Goal: Task Accomplishment & Management: Use online tool/utility

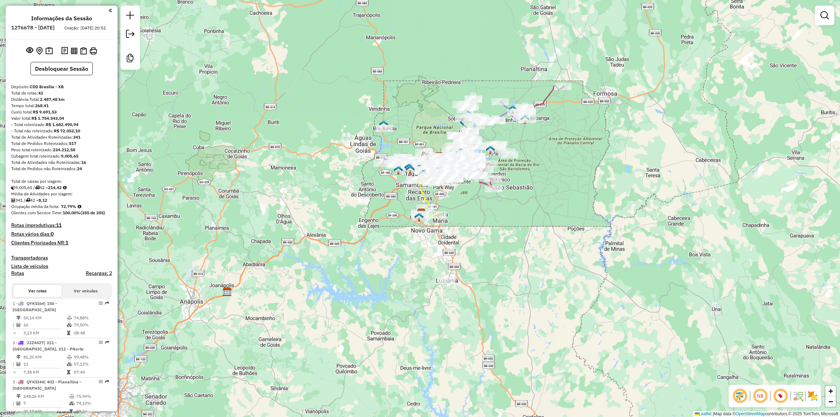
drag, startPoint x: 252, startPoint y: 170, endPoint x: 271, endPoint y: 333, distance: 164.2
click at [252, 170] on div "Janela de atendimento Grade de atendimento Capacidade Transportadoras Veículos …" at bounding box center [420, 208] width 840 height 417
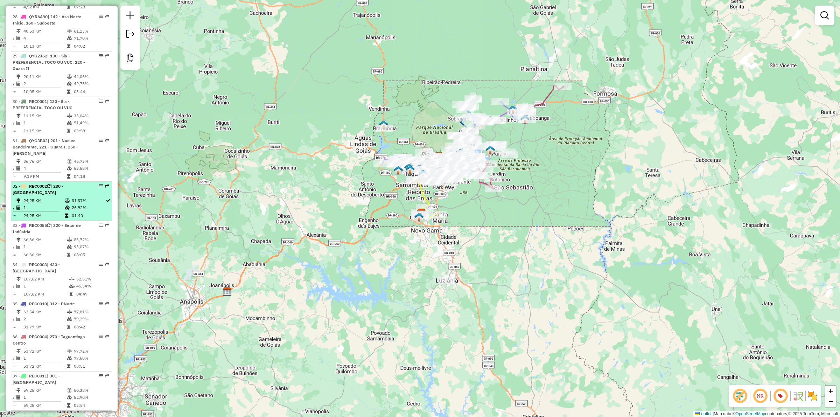
scroll to position [1703, 0]
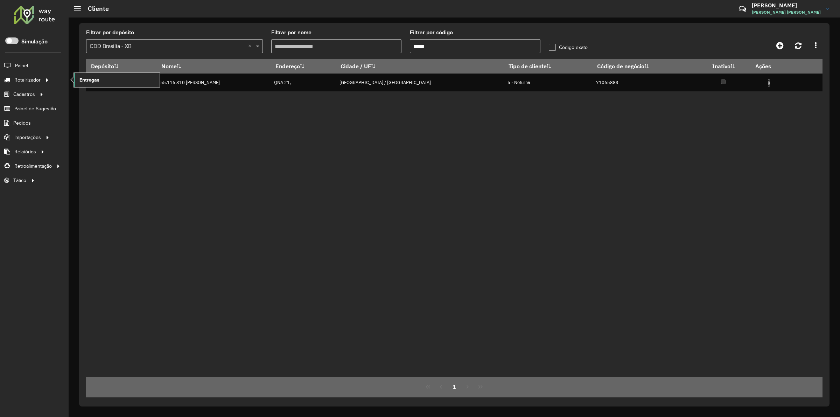
click at [109, 83] on link "Entregas" at bounding box center [117, 80] width 86 height 14
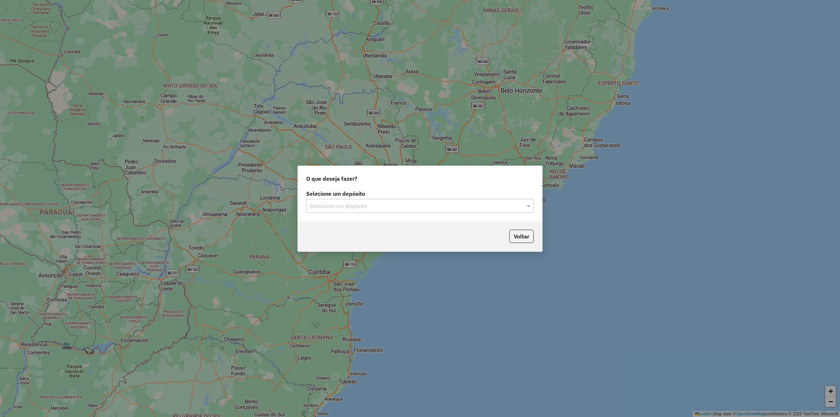
click at [381, 203] on input "text" at bounding box center [413, 206] width 207 height 8
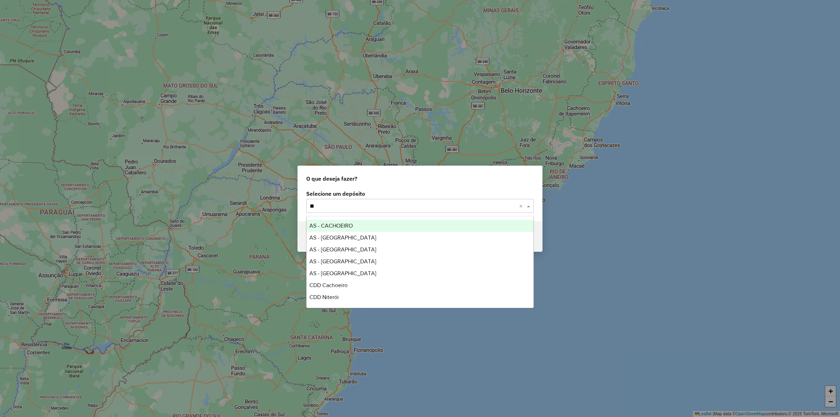
type input "***"
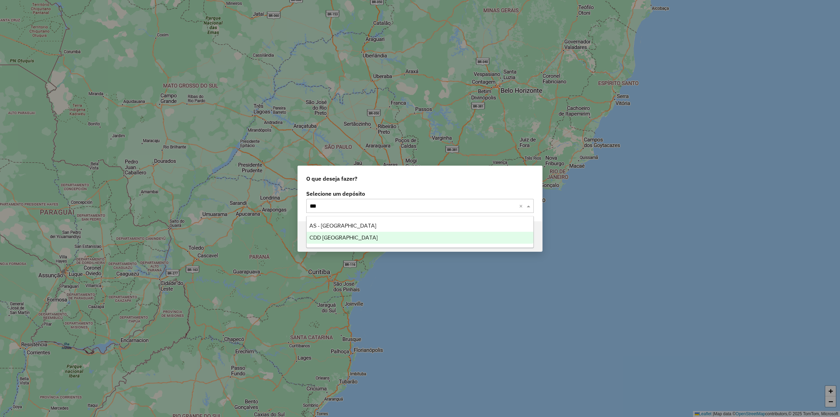
click at [350, 233] on div "CDD Rondonópolis" at bounding box center [420, 238] width 227 height 12
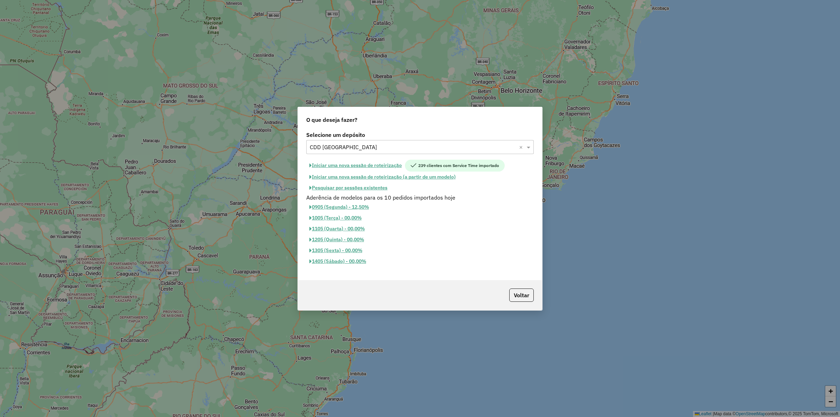
click at [354, 165] on button "Iniciar uma nova sessão de roteirização" at bounding box center [355, 166] width 99 height 12
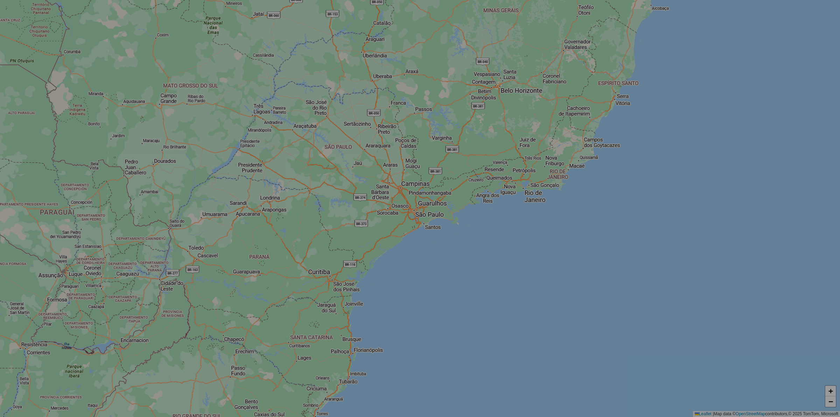
select select "*"
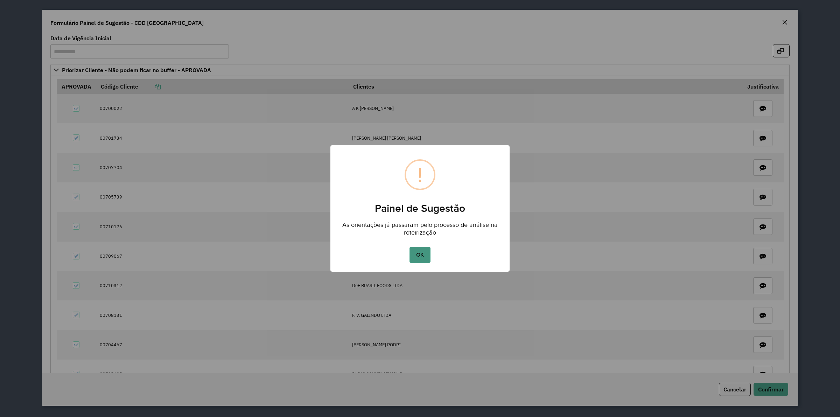
click at [420, 263] on button "OK" at bounding box center [420, 255] width 21 height 16
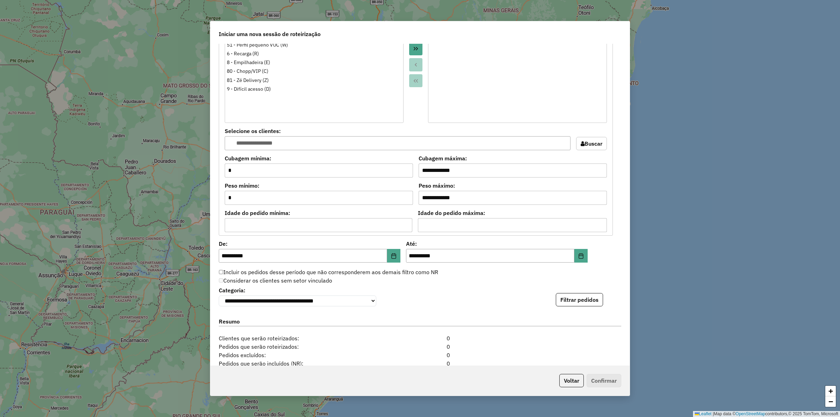
scroll to position [605, 0]
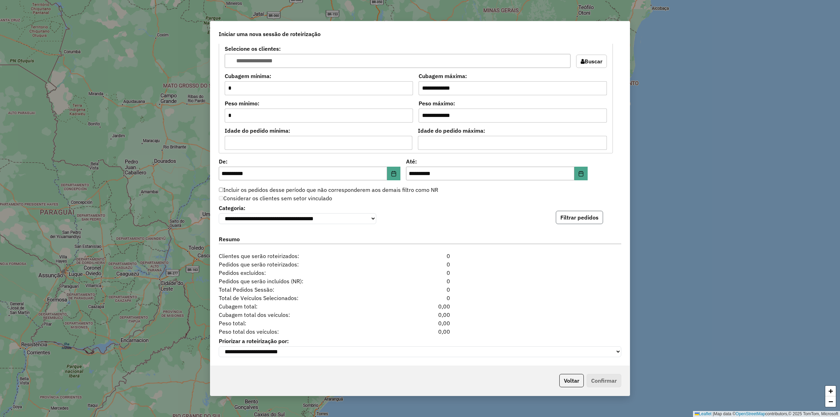
click at [564, 220] on button "Filtrar pedidos" at bounding box center [579, 217] width 47 height 13
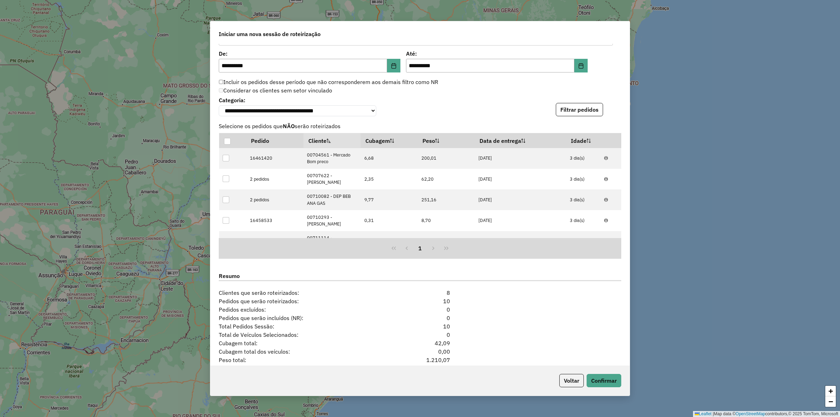
scroll to position [757, 0]
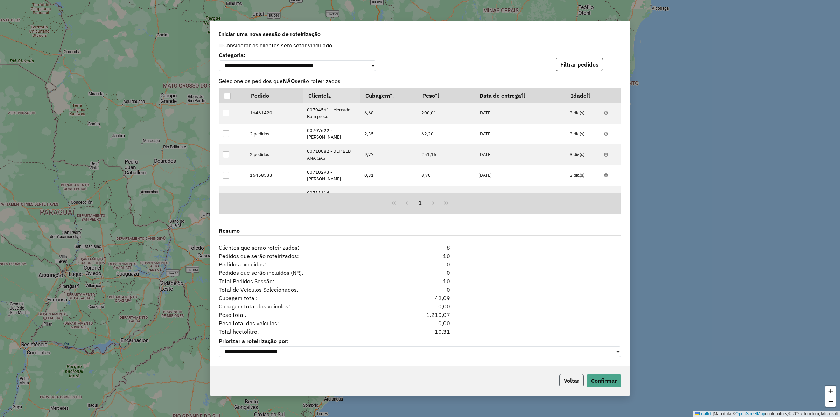
click at [566, 379] on button "Voltar" at bounding box center [571, 380] width 25 height 13
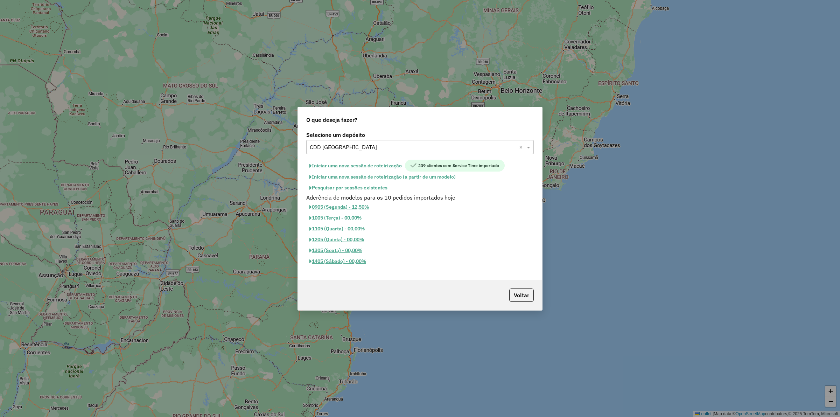
scroll to position [744, 0]
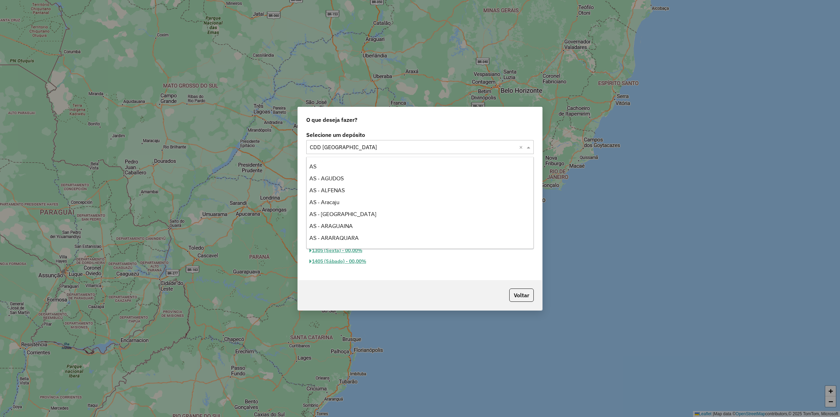
click at [361, 144] on input "text" at bounding box center [413, 147] width 207 height 8
type input "****"
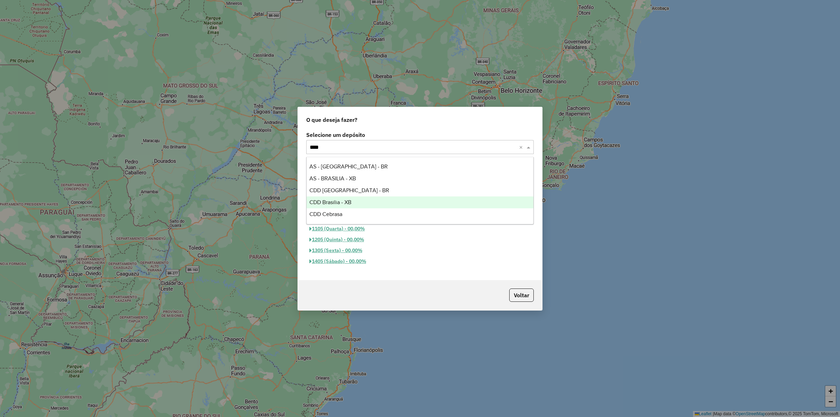
click at [355, 202] on div "CDD Brasilia - XB" at bounding box center [420, 202] width 227 height 12
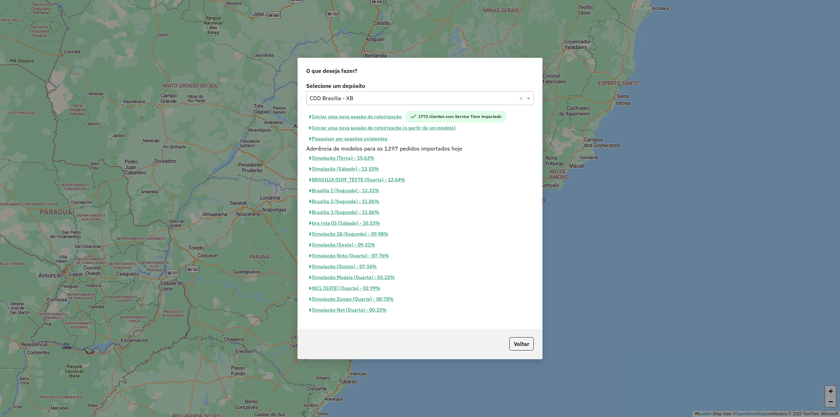
click at [374, 113] on button "Iniciar uma nova sessão de roteirização" at bounding box center [355, 117] width 99 height 12
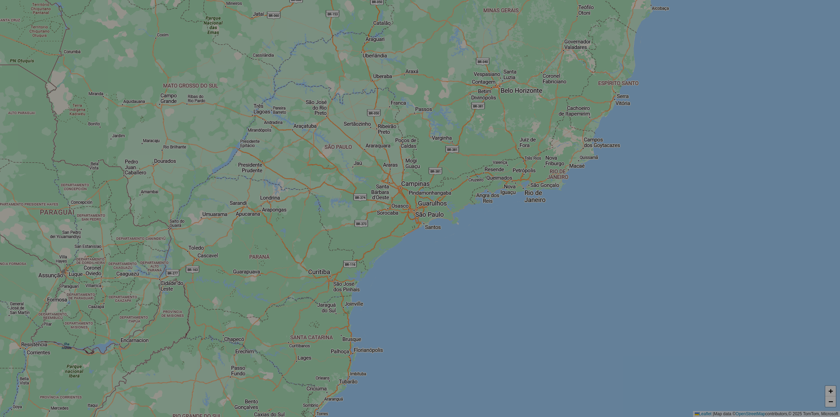
select select "*"
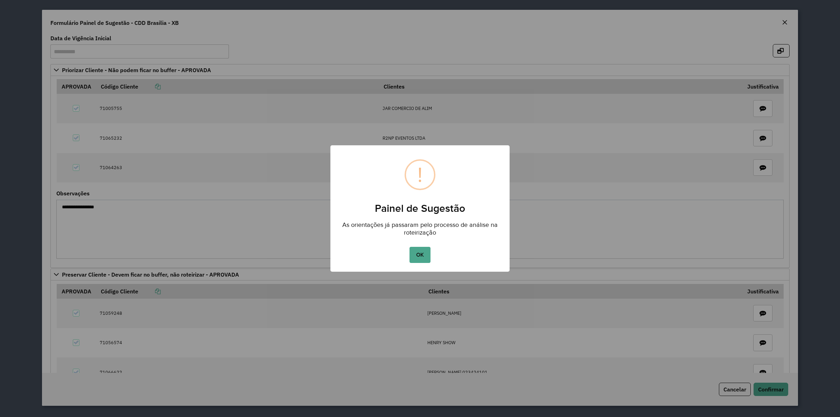
click at [423, 253] on button "OK" at bounding box center [420, 255] width 21 height 16
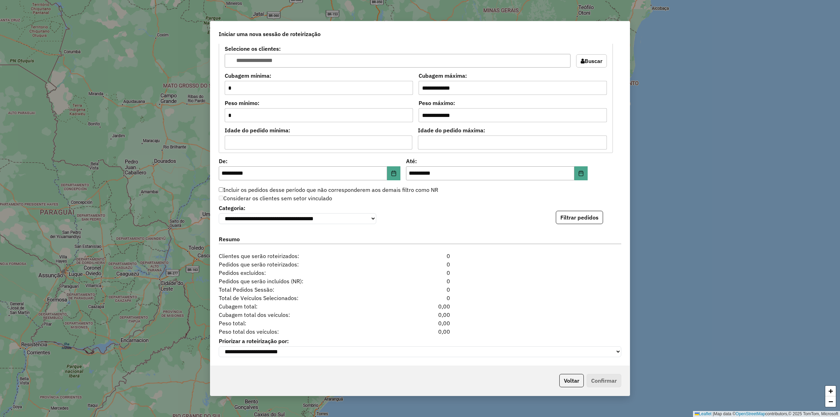
scroll to position [625, 0]
click at [561, 217] on button "Filtrar pedidos" at bounding box center [579, 217] width 47 height 13
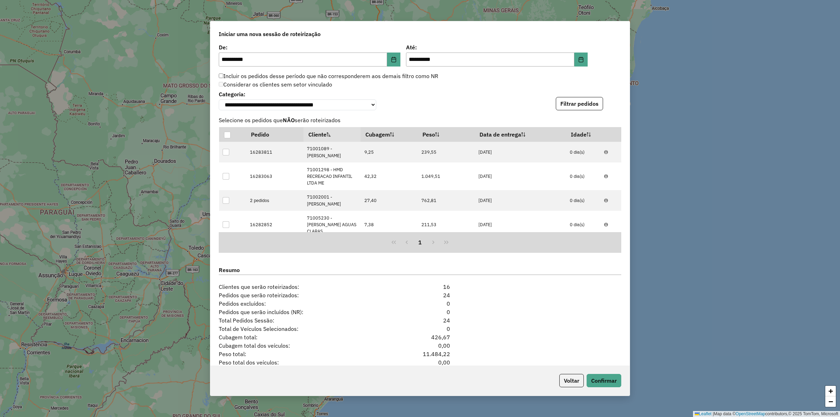
scroll to position [778, 0]
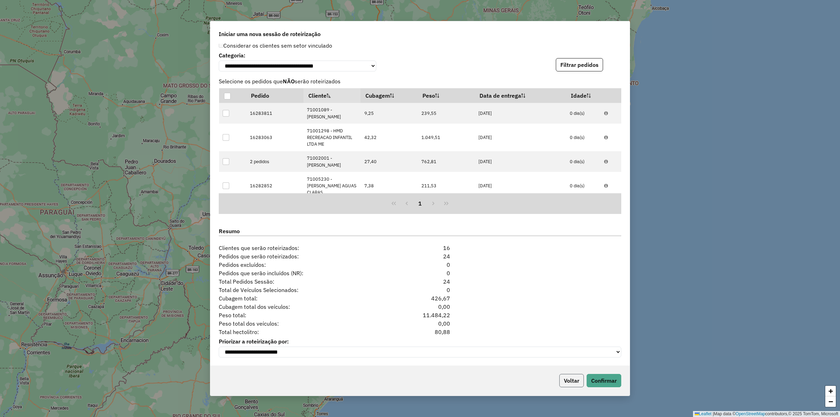
click at [565, 375] on button "Voltar" at bounding box center [571, 380] width 25 height 13
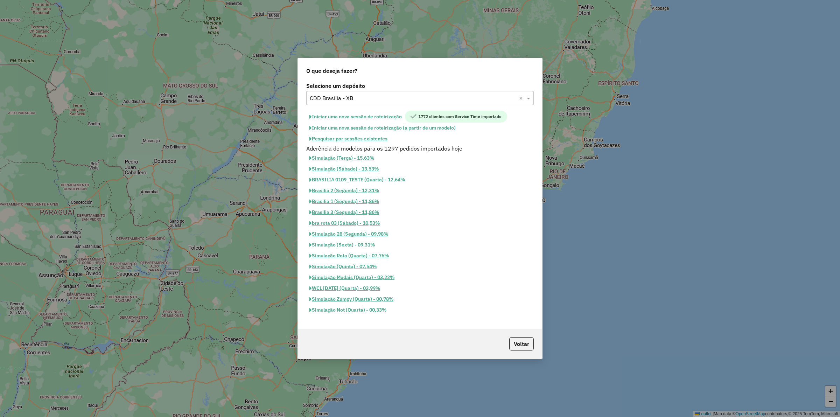
scroll to position [765, 0]
click at [339, 97] on input "text" at bounding box center [413, 98] width 207 height 8
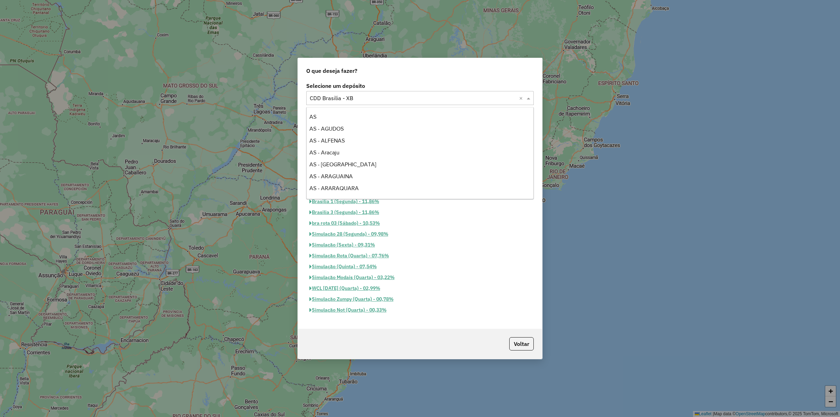
scroll to position [1273, 0]
type input "**"
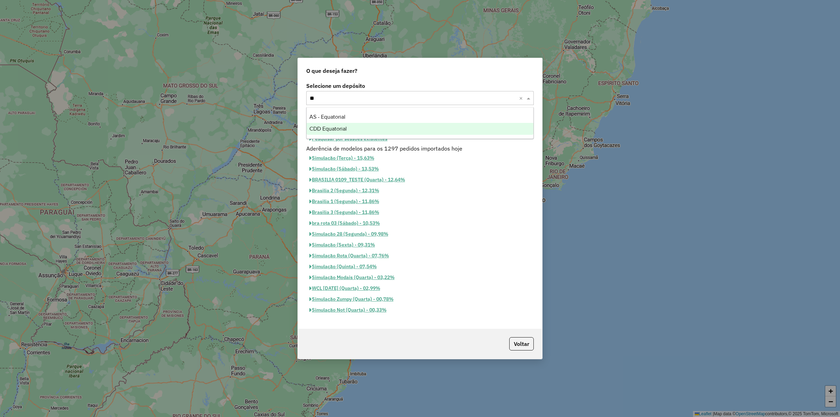
click at [332, 129] on span "CDD Equatorial" at bounding box center [327, 129] width 37 height 6
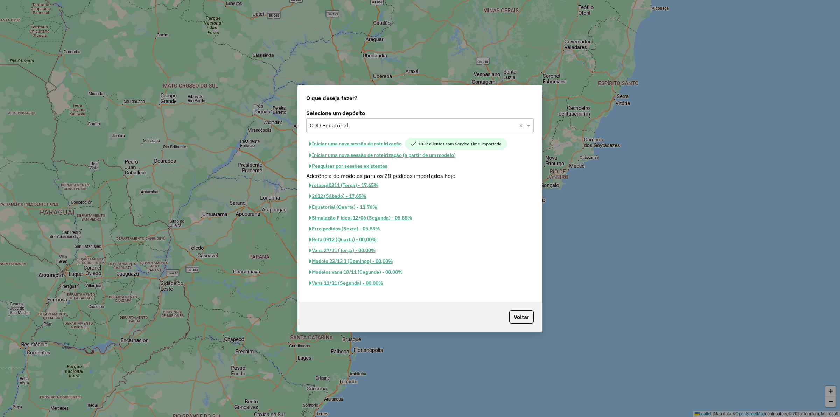
click at [355, 141] on button "Iniciar uma nova sessão de roteirização" at bounding box center [355, 144] width 99 height 12
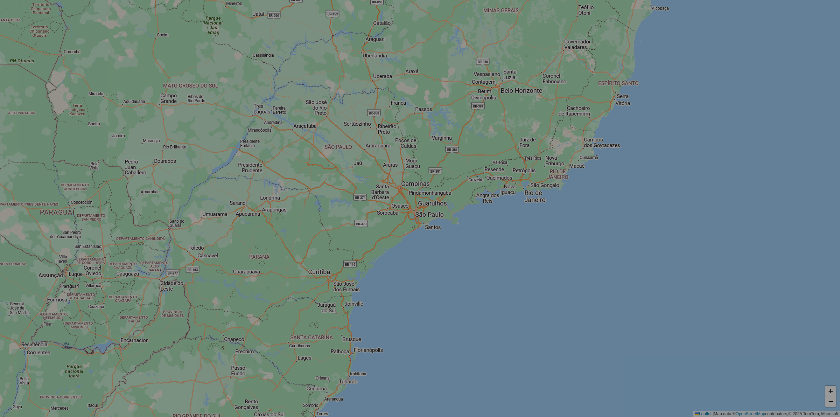
select select "*"
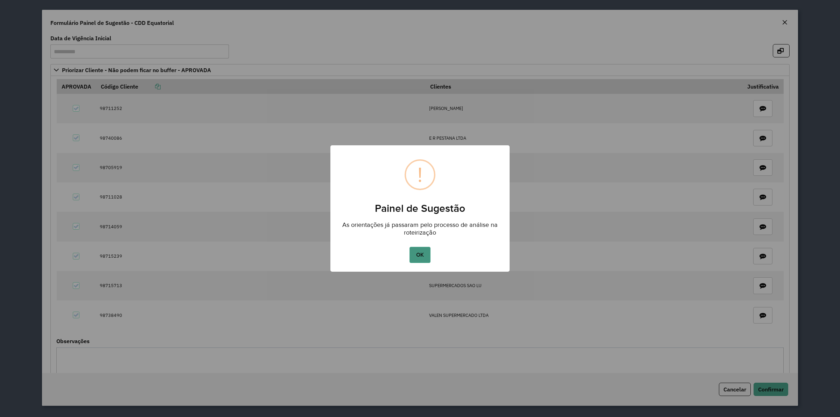
click at [416, 253] on button "OK" at bounding box center [420, 255] width 21 height 16
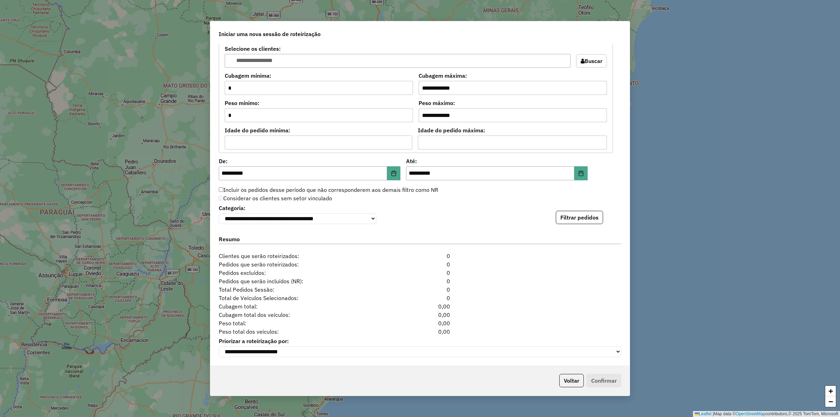
scroll to position [625, 0]
click at [585, 220] on button "Filtrar pedidos" at bounding box center [579, 217] width 47 height 13
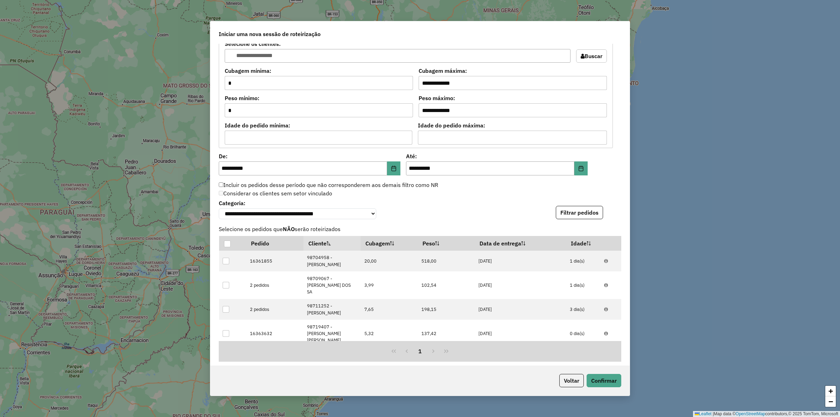
scroll to position [778, 0]
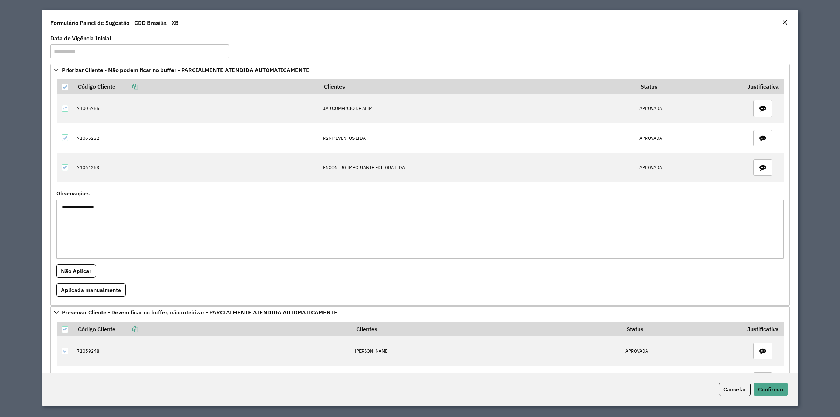
scroll to position [43, 0]
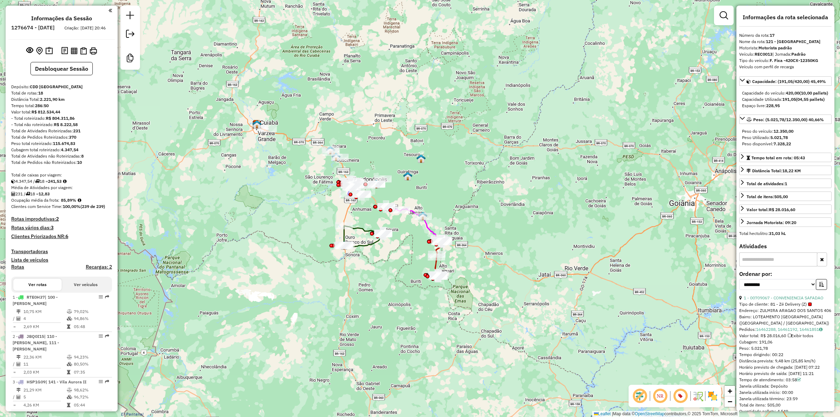
select select "**********"
